Goal: Find specific page/section: Find specific page/section

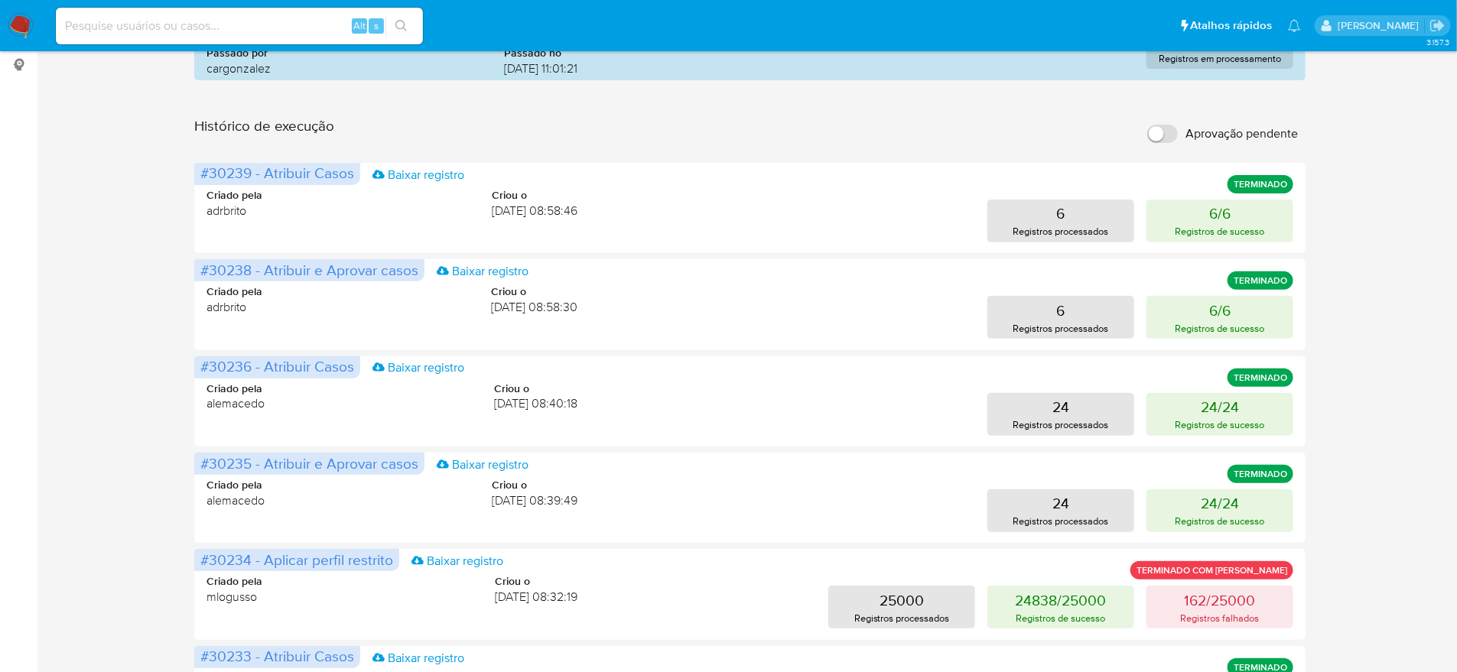
scroll to position [364, 0]
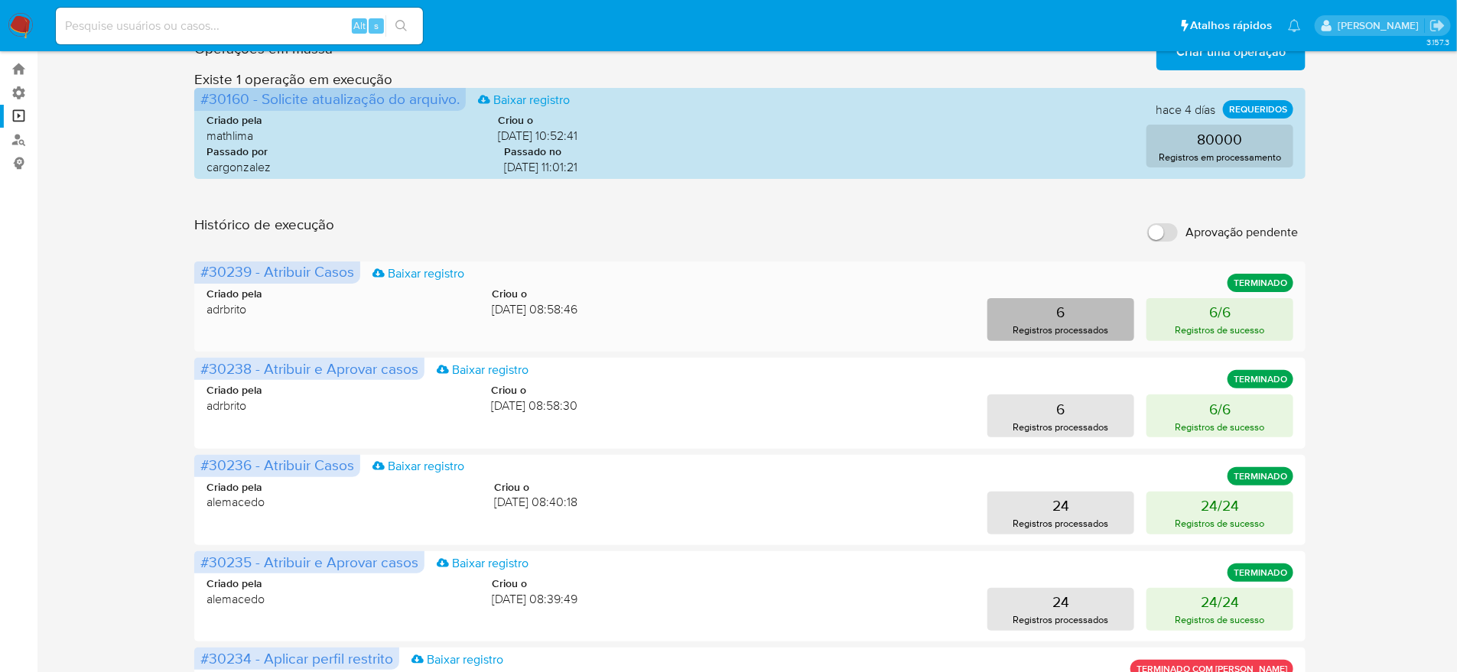
scroll to position [0, 0]
